Goal: Task Accomplishment & Management: Use online tool/utility

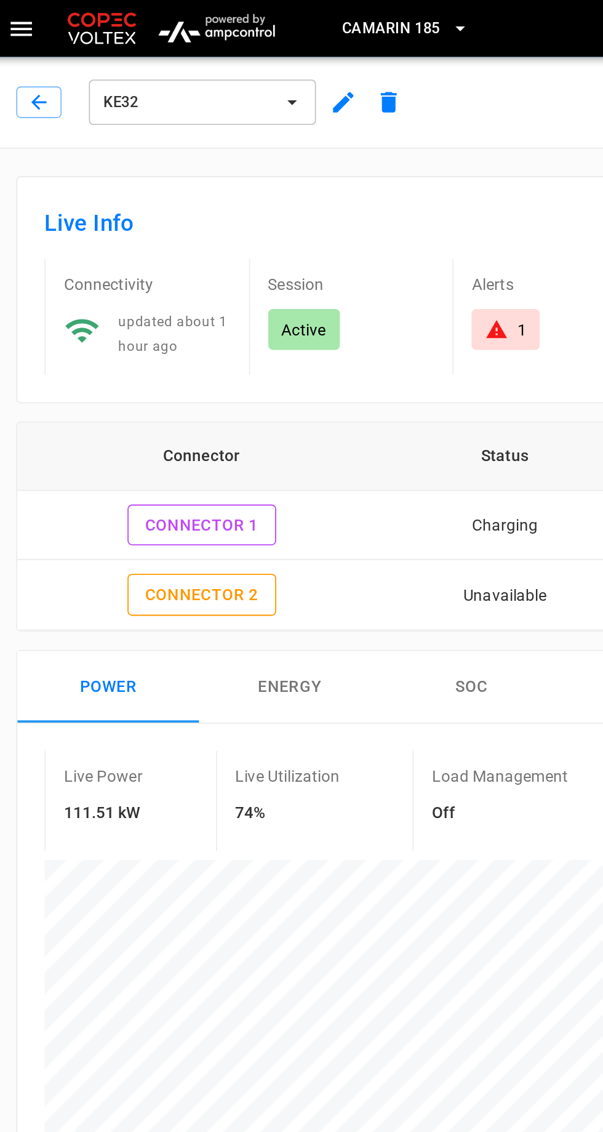
click at [255, 14] on icon "button" at bounding box center [255, 15] width 12 height 12
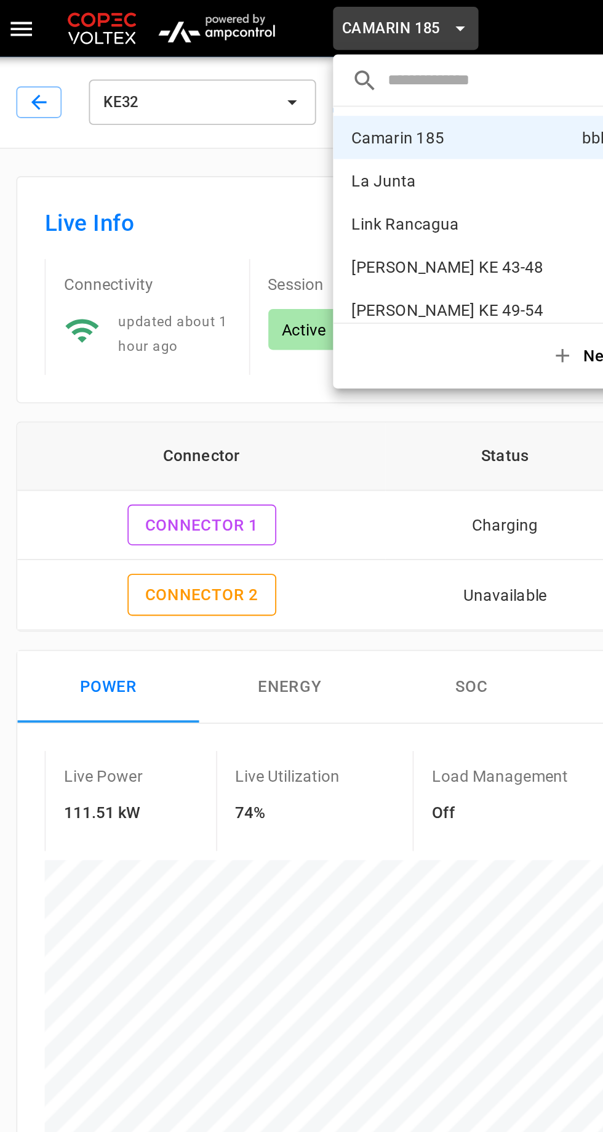
click at [258, 145] on p "[PERSON_NAME] KE 43-48" at bounding box center [256, 144] width 120 height 12
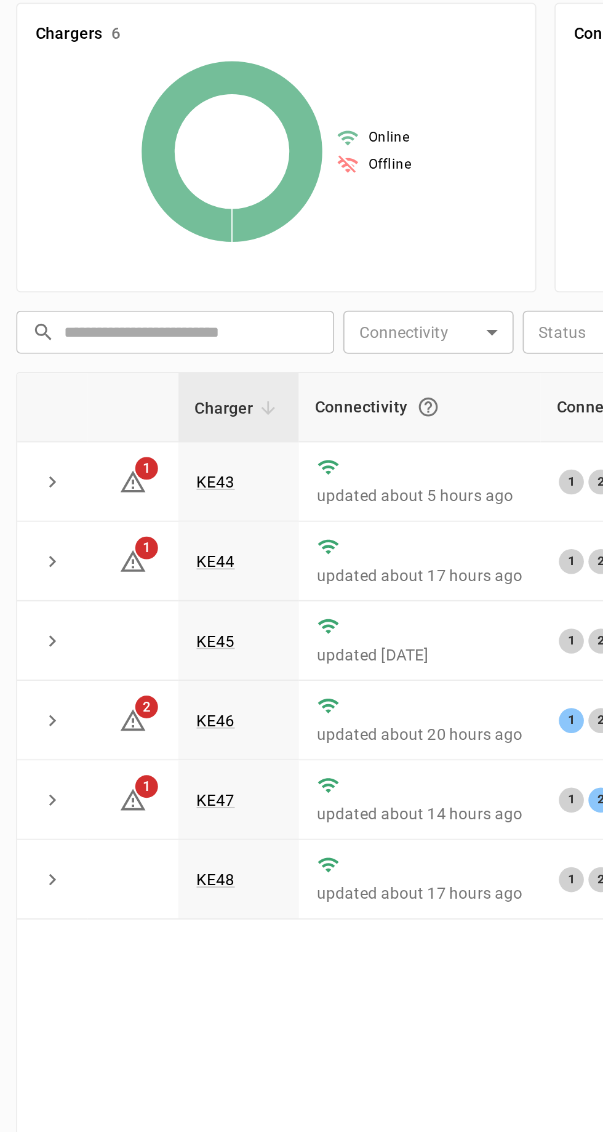
click at [129, 673] on link "KE48" at bounding box center [123, 677] width 21 height 10
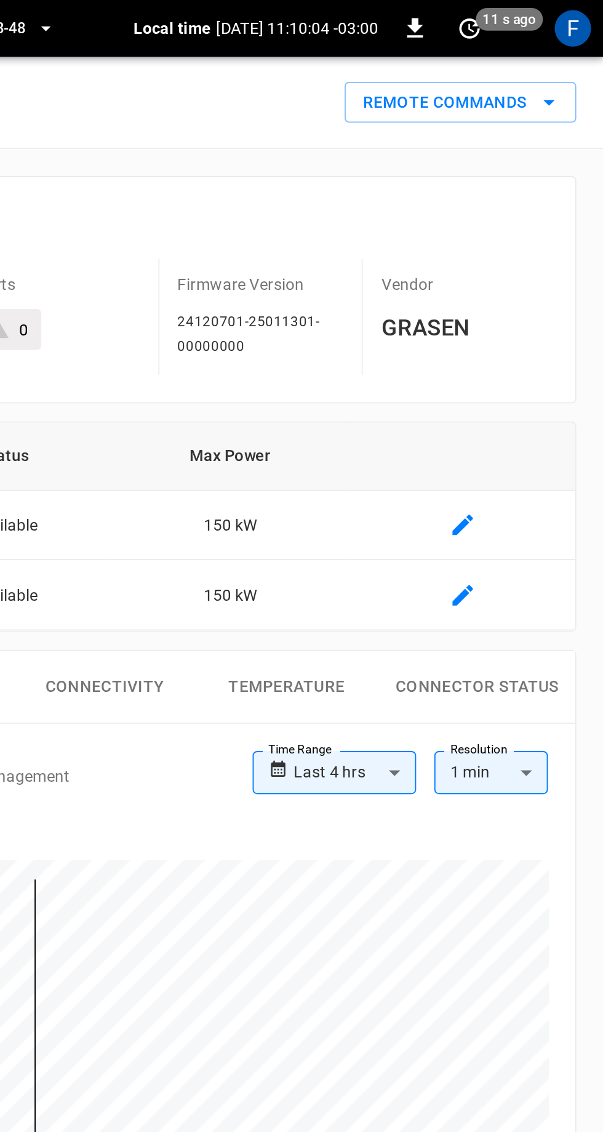
click at [554, 55] on button "Remote Commands" at bounding box center [526, 55] width 126 height 23
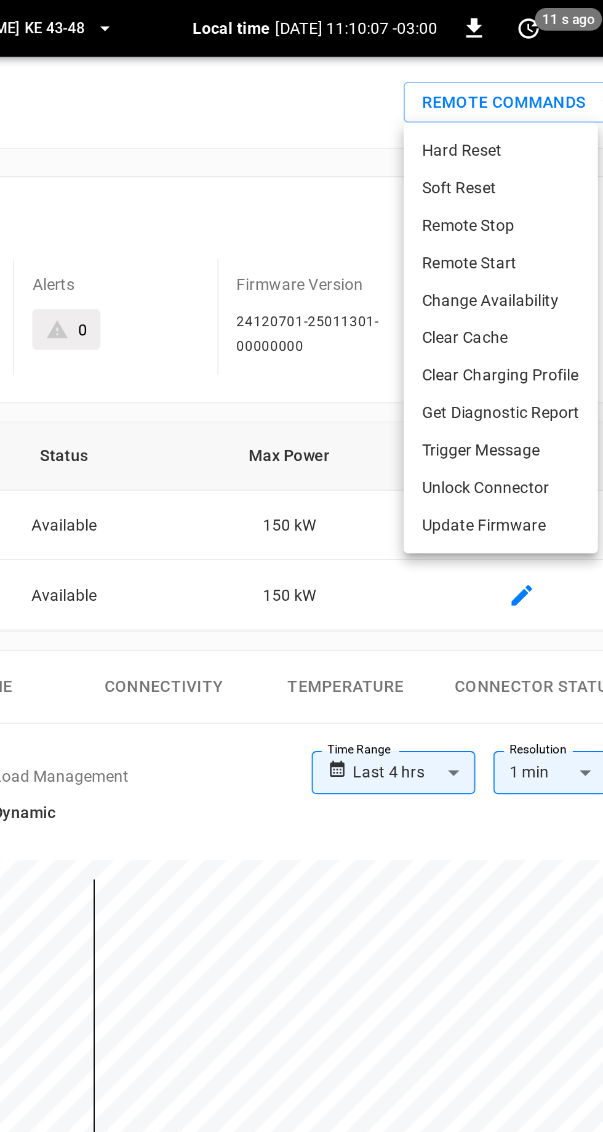
click at [505, 78] on li "Hard Reset" at bounding box center [515, 81] width 105 height 20
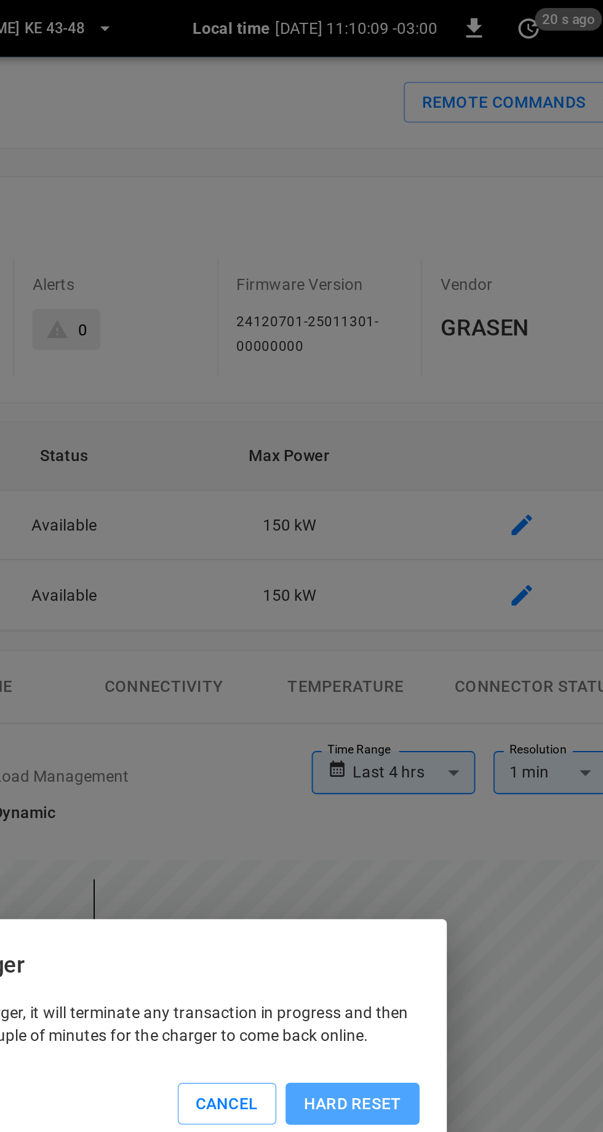
click at [449, 597] on button "Hard reset" at bounding box center [435, 598] width 73 height 23
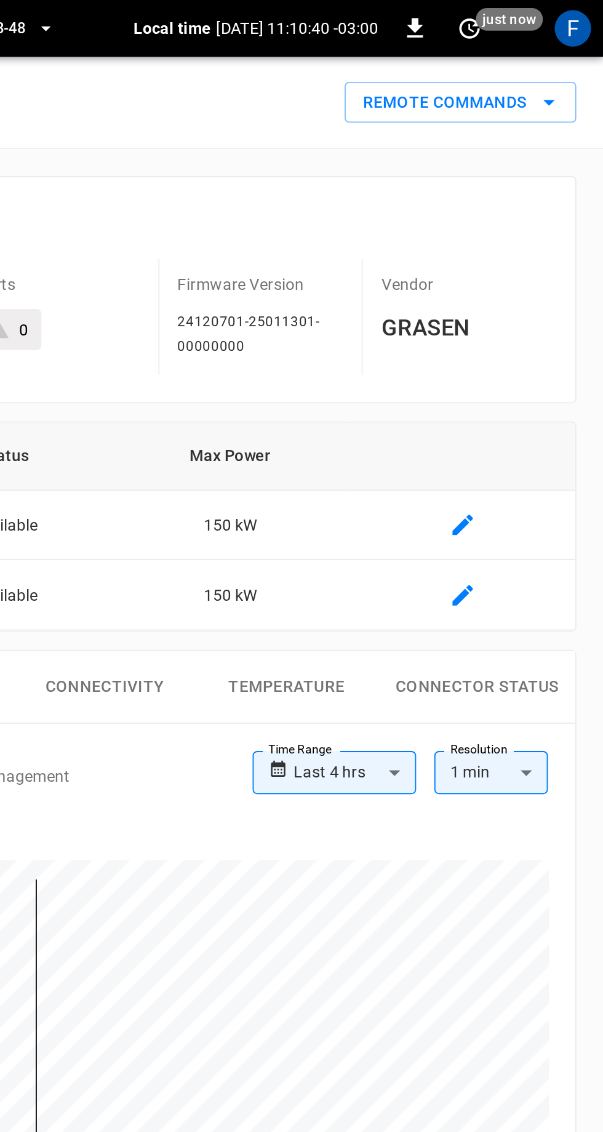
click at [550, 57] on button "Remote Commands" at bounding box center [526, 55] width 126 height 23
